Goal: Task Accomplishment & Management: Use online tool/utility

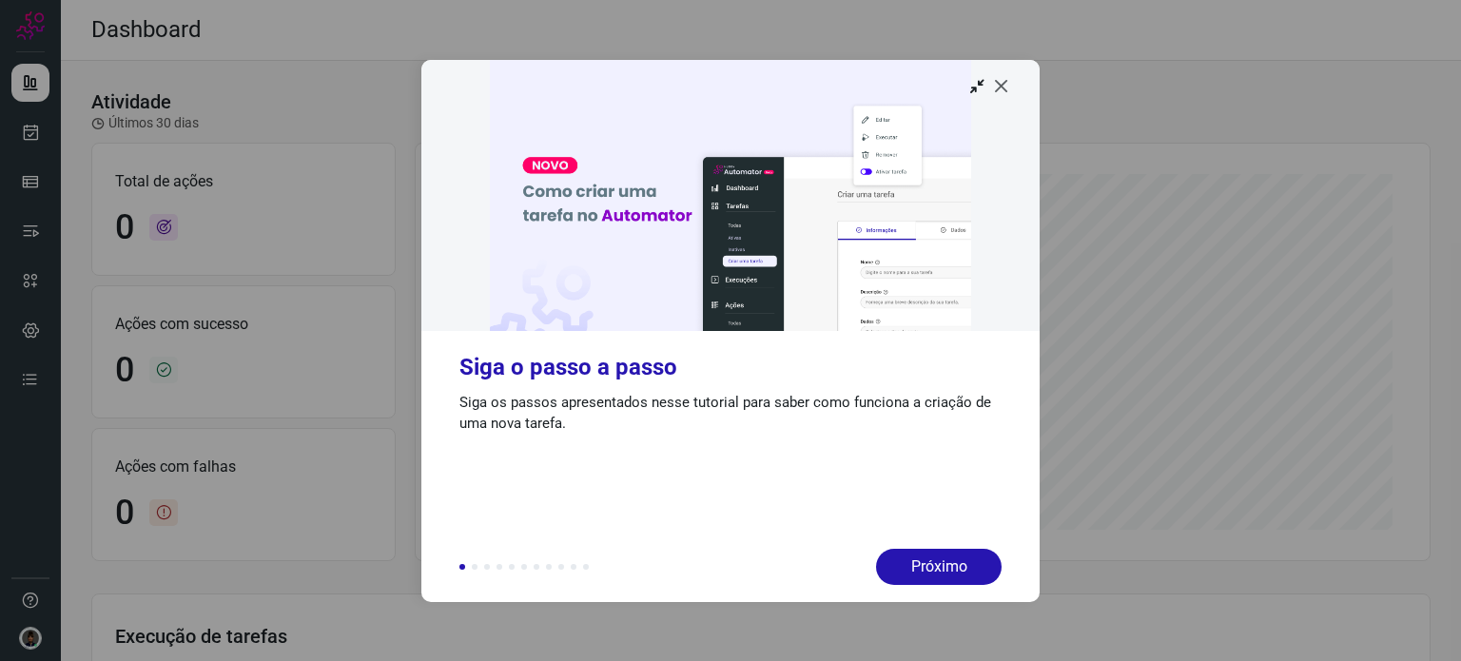
click at [1002, 90] on icon at bounding box center [1001, 85] width 19 height 19
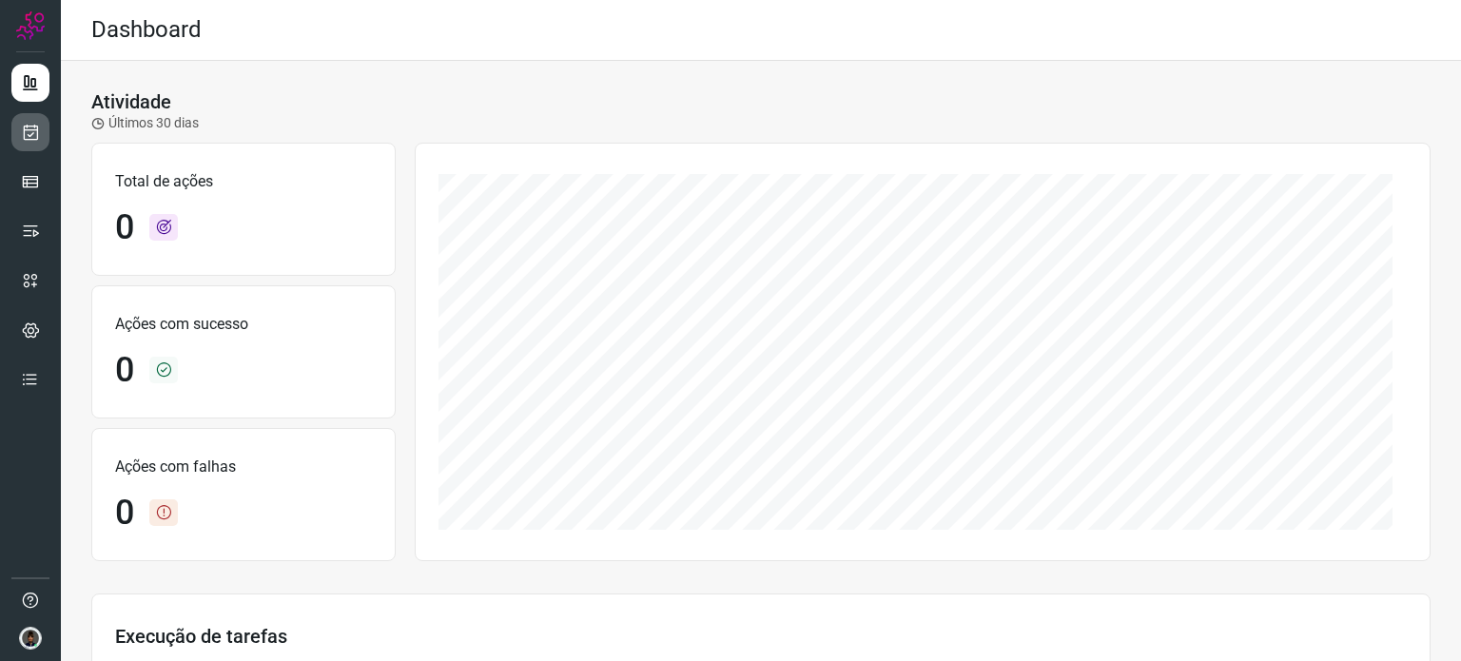
click at [23, 126] on icon at bounding box center [31, 132] width 20 height 19
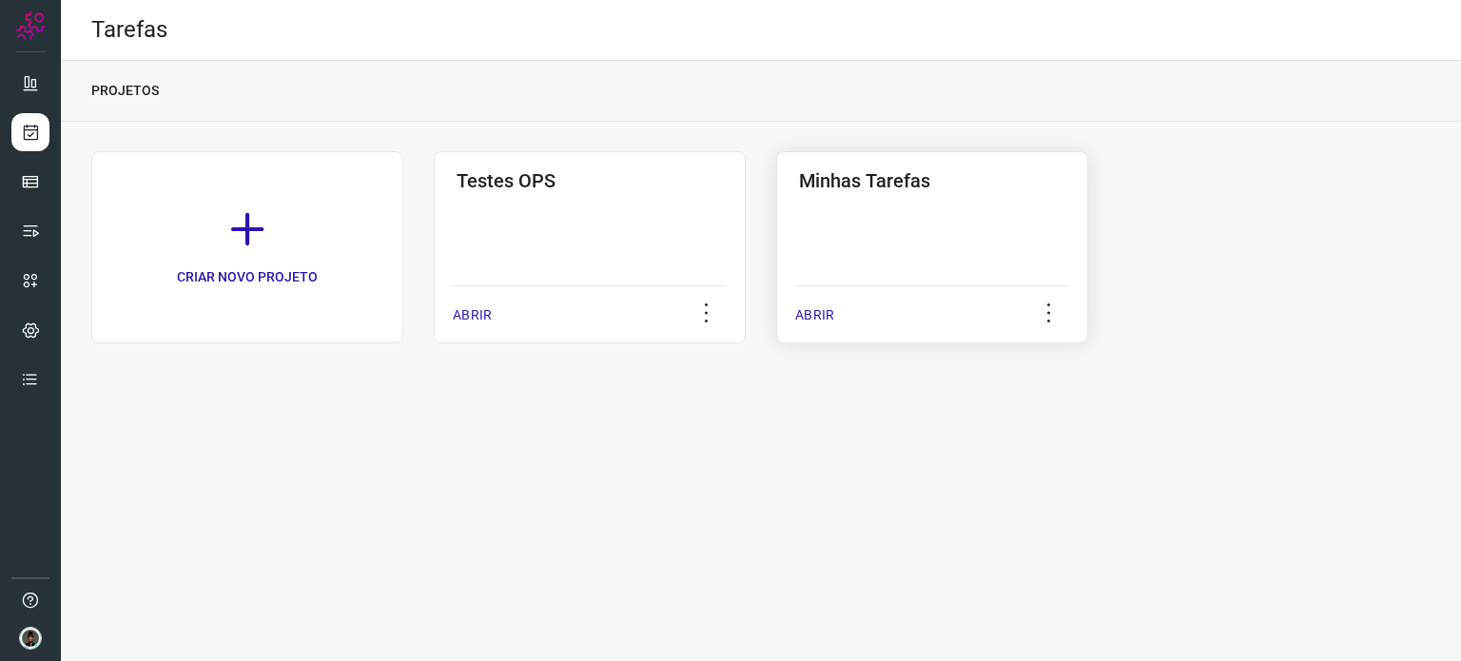
click at [904, 191] on h3 "Minhas Tarefas" at bounding box center [932, 180] width 266 height 23
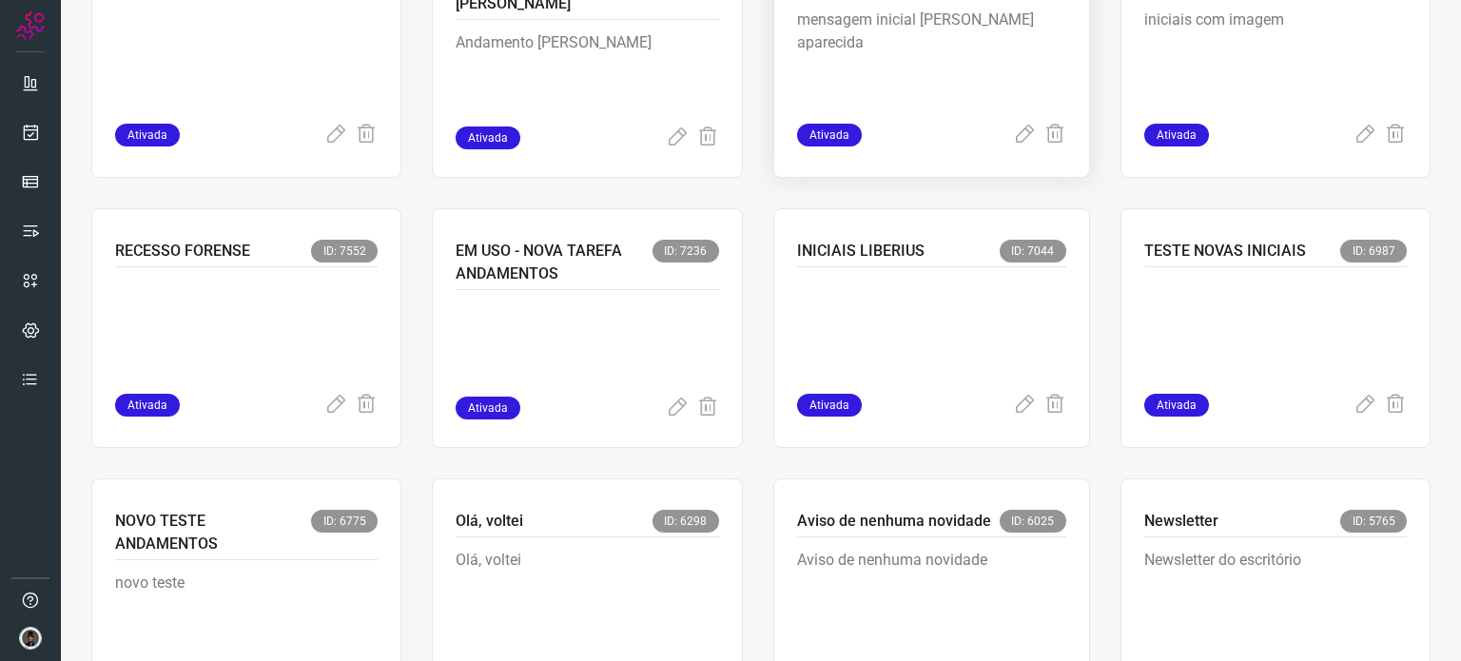
scroll to position [1046, 0]
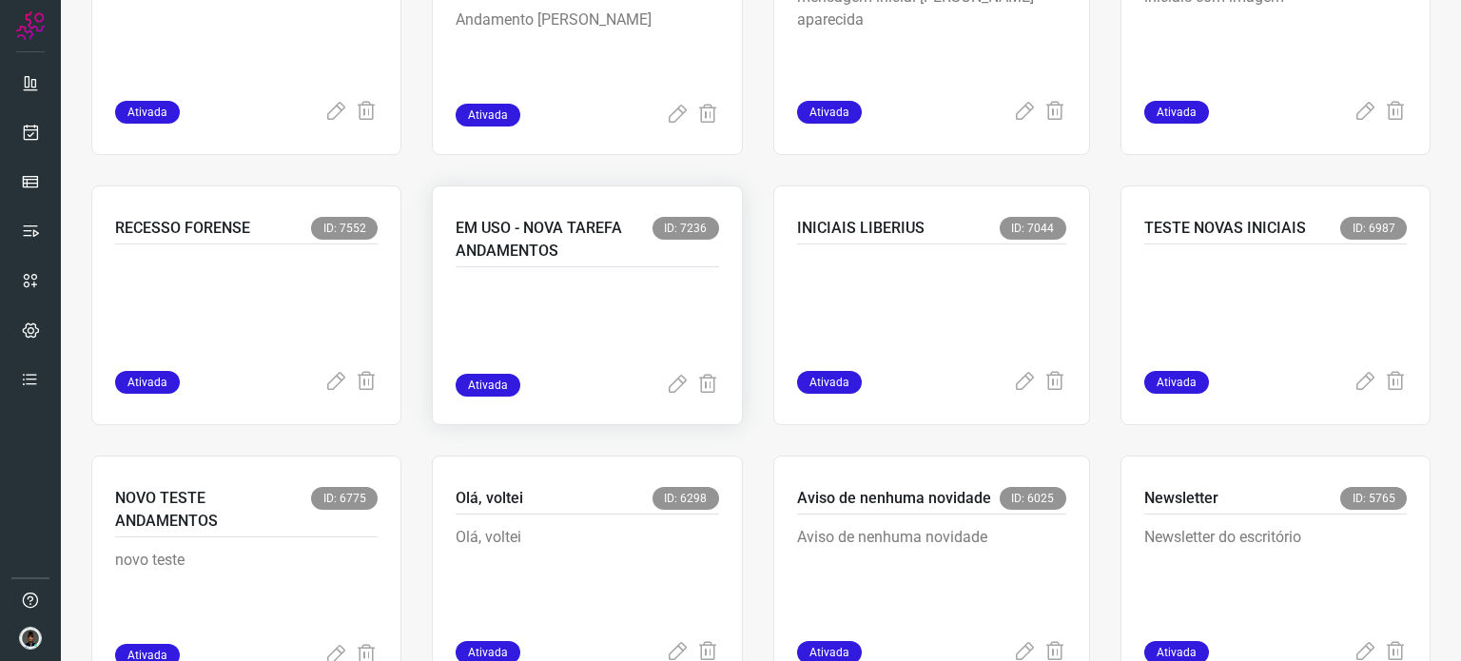
click at [571, 282] on p at bounding box center [587, 326] width 263 height 95
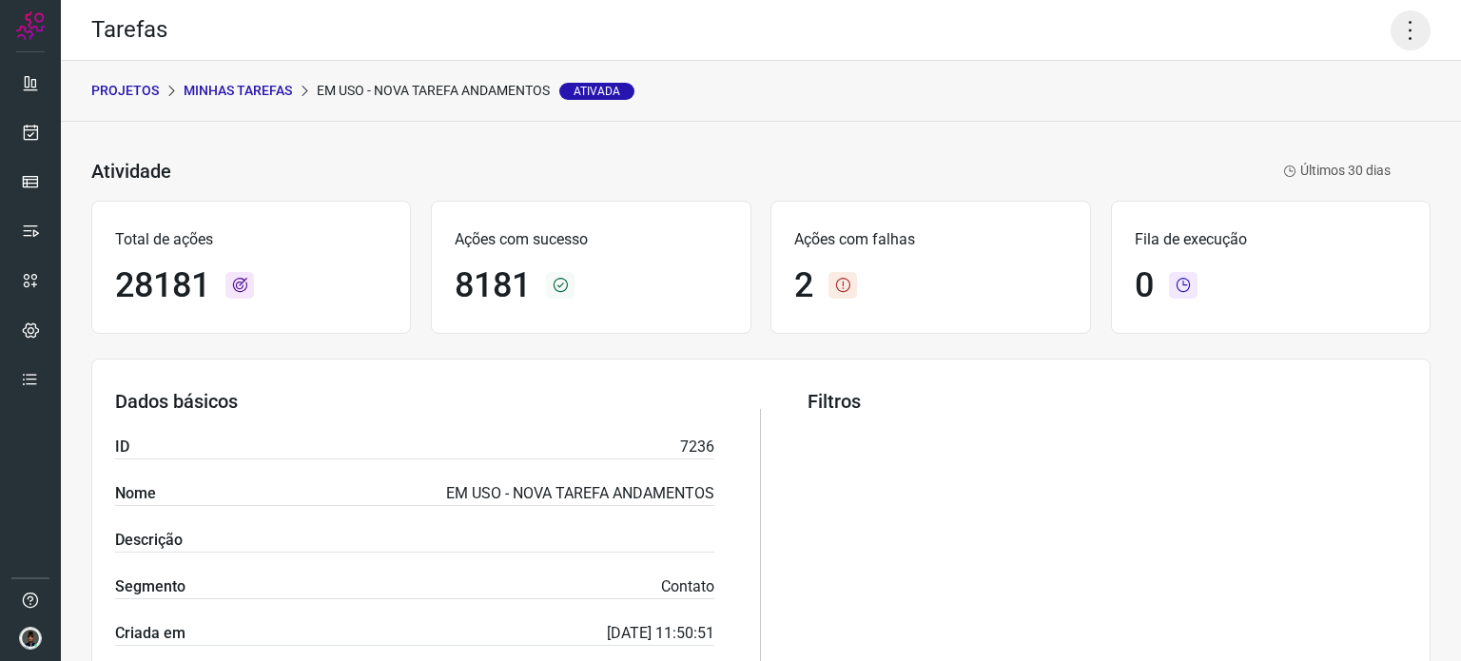
click at [1403, 30] on icon at bounding box center [1411, 30] width 40 height 40
click at [1325, 125] on li "Executar" at bounding box center [1328, 124] width 173 height 30
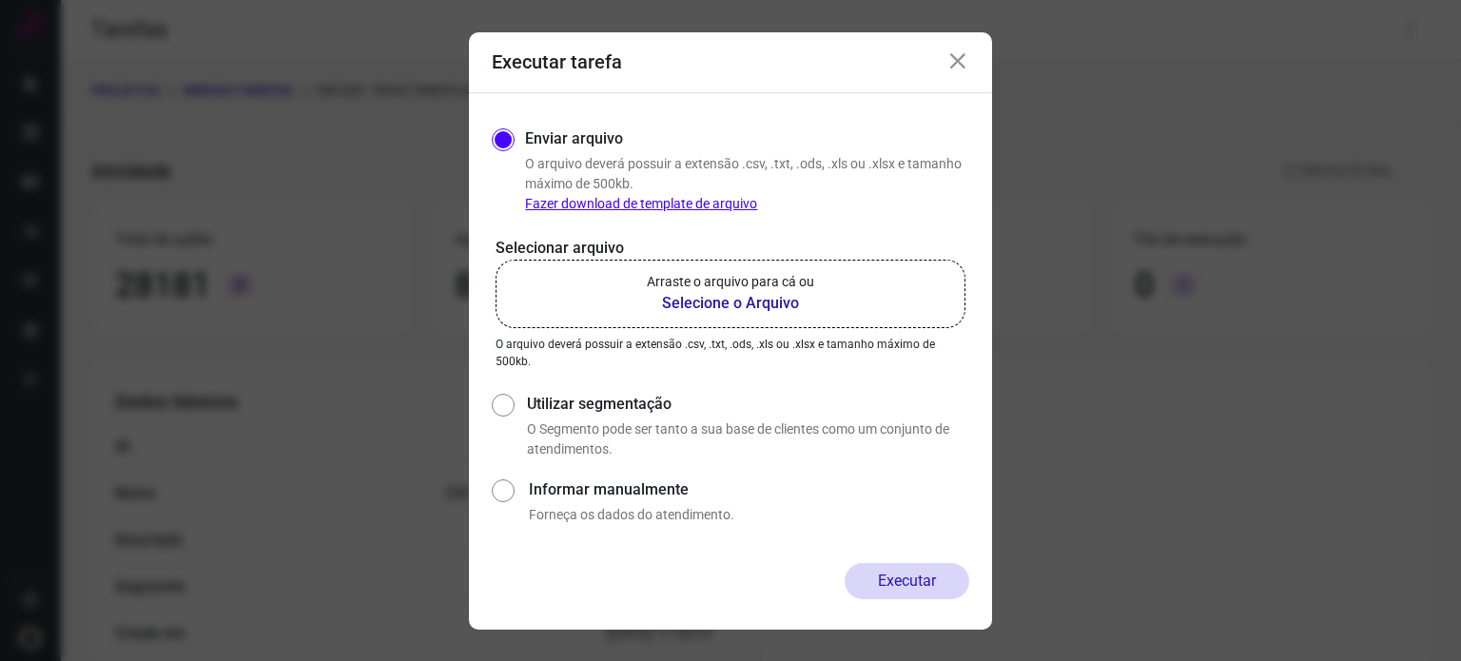
click at [706, 308] on b "Selecione o Arquivo" at bounding box center [730, 303] width 167 height 23
click at [0, 0] on input "Arraste o arquivo para cá ou Selecione o Arquivo" at bounding box center [0, 0] width 0 height 0
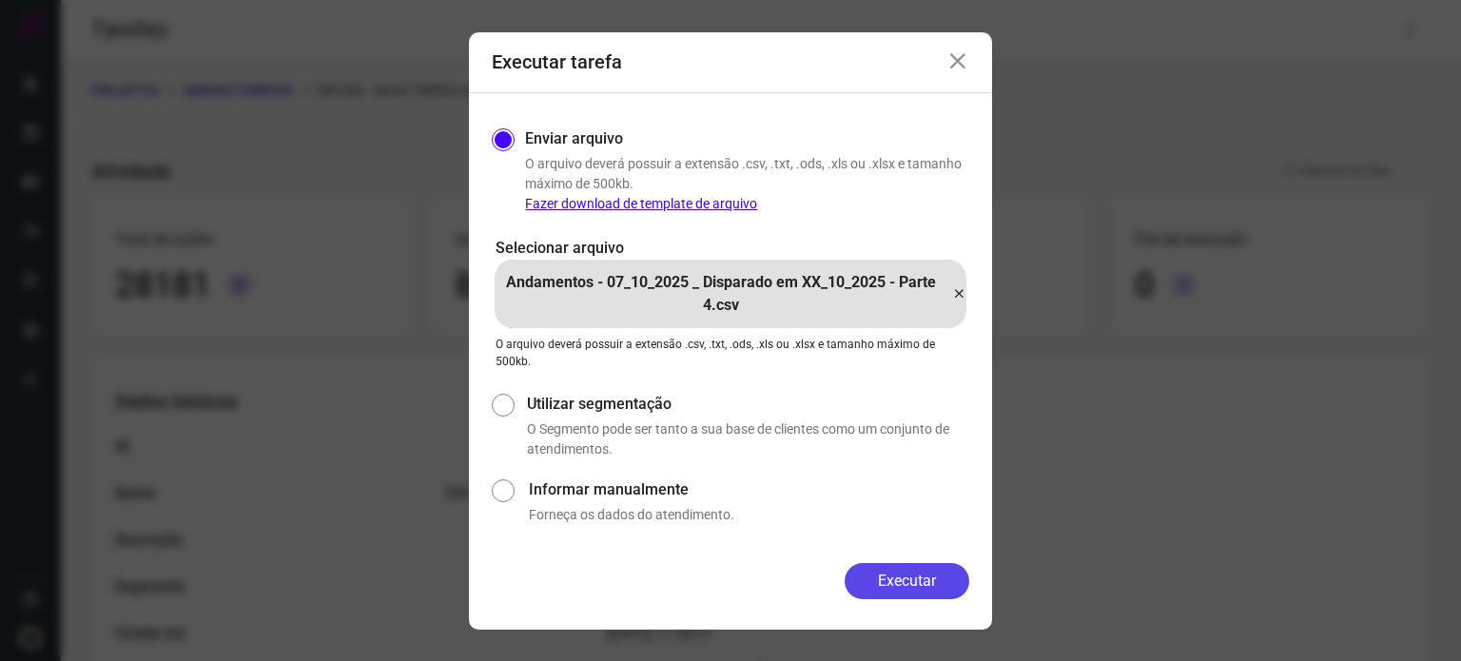
click at [931, 581] on button "Executar" at bounding box center [907, 581] width 125 height 36
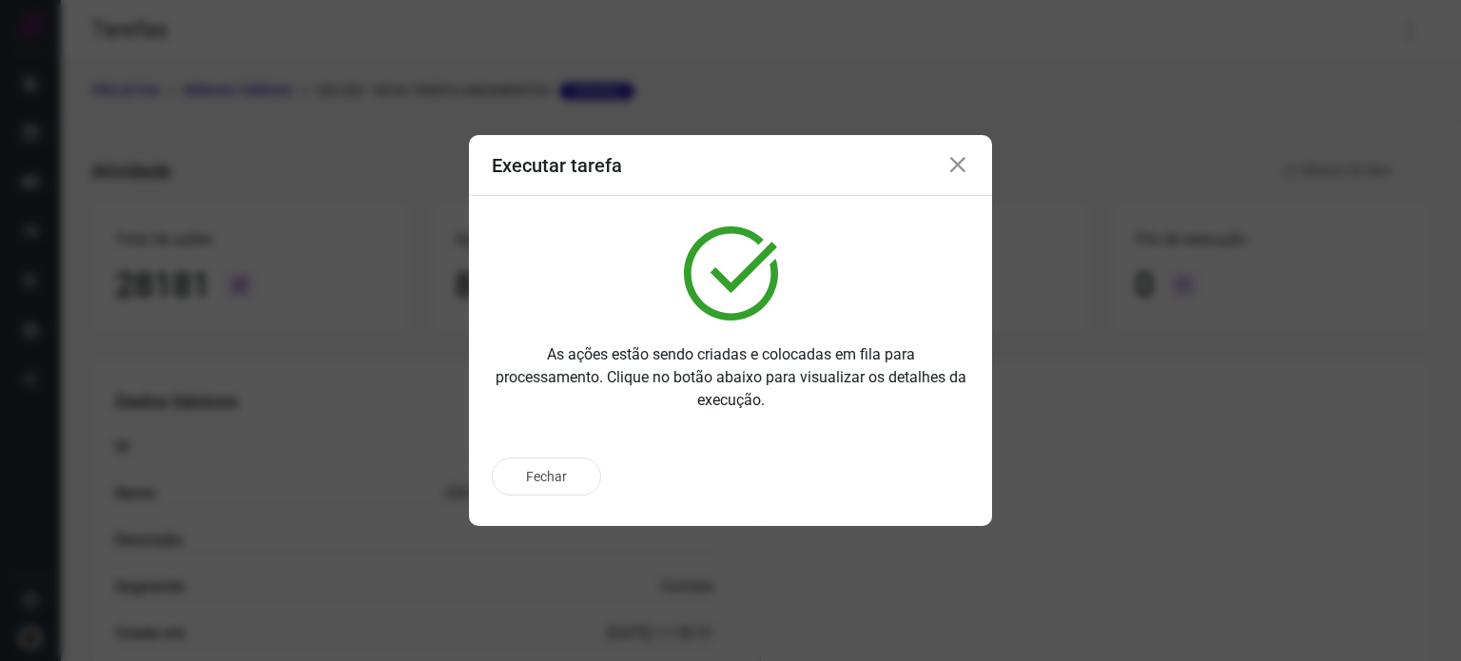
click at [529, 484] on button "Fechar" at bounding box center [546, 476] width 109 height 38
